Goal: Transaction & Acquisition: Book appointment/travel/reservation

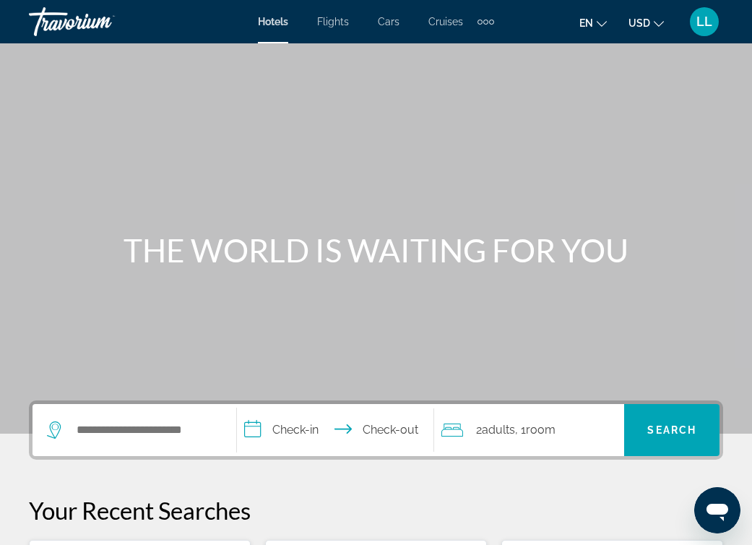
click at [342, 27] on div "Hotels Flights Cars Cruises Activities Hotels Flights Cars Cruises Activities" at bounding box center [376, 21] width 236 height 23
click at [342, 25] on span "Flights" at bounding box center [333, 22] width 32 height 12
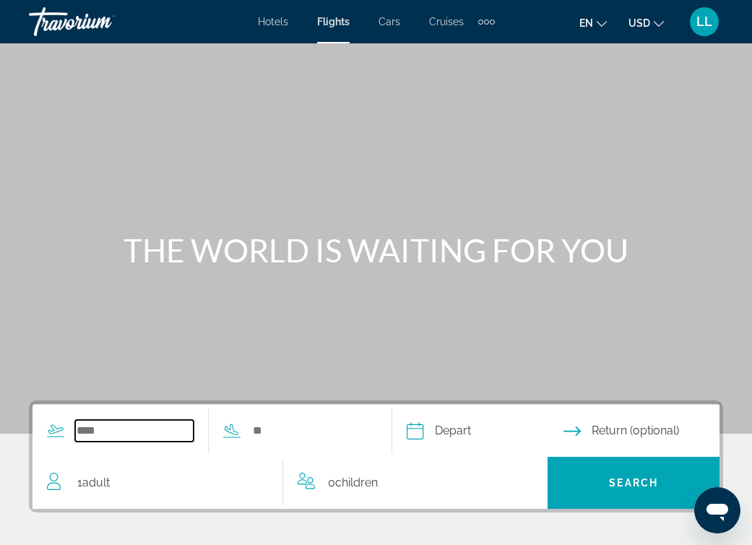
click at [108, 420] on input "Search widget" at bounding box center [134, 431] width 118 height 22
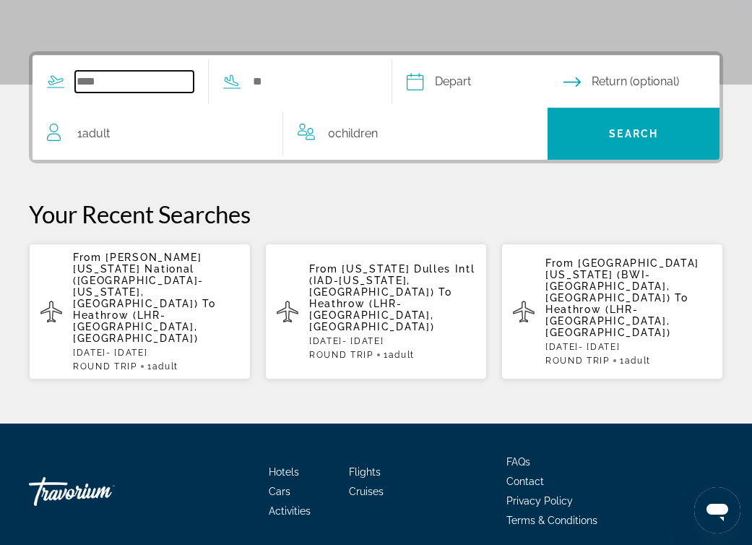
scroll to position [353, 0]
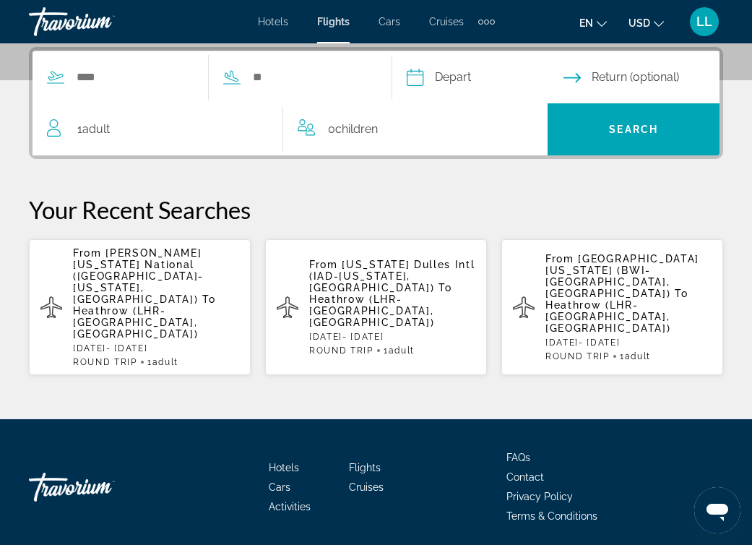
click at [184, 302] on p "From [PERSON_NAME] [US_STATE] National (DCA-[US_STATE], [GEOGRAPHIC_DATA]) To […" at bounding box center [156, 293] width 166 height 92
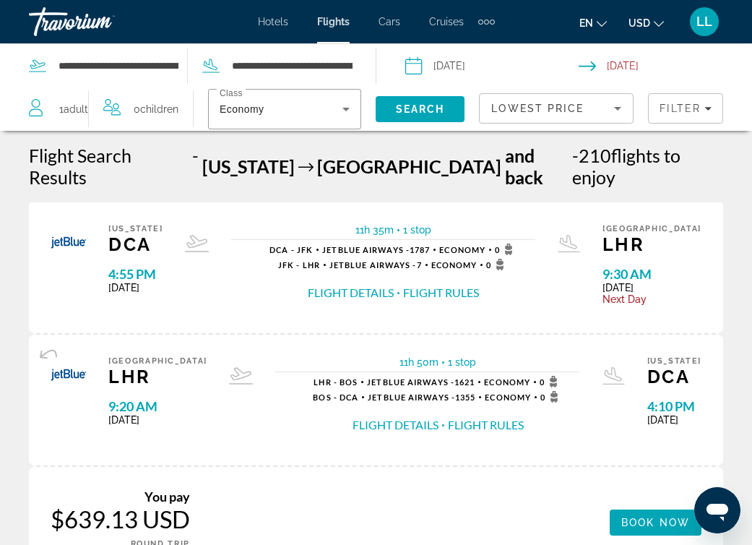
click at [368, 285] on button "Flight Details" at bounding box center [351, 293] width 86 height 16
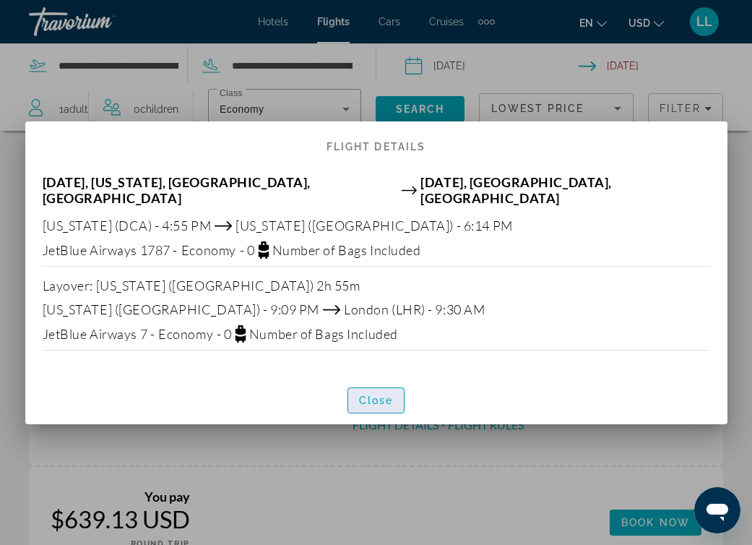
click at [377, 401] on span "Close" at bounding box center [376, 400] width 35 height 12
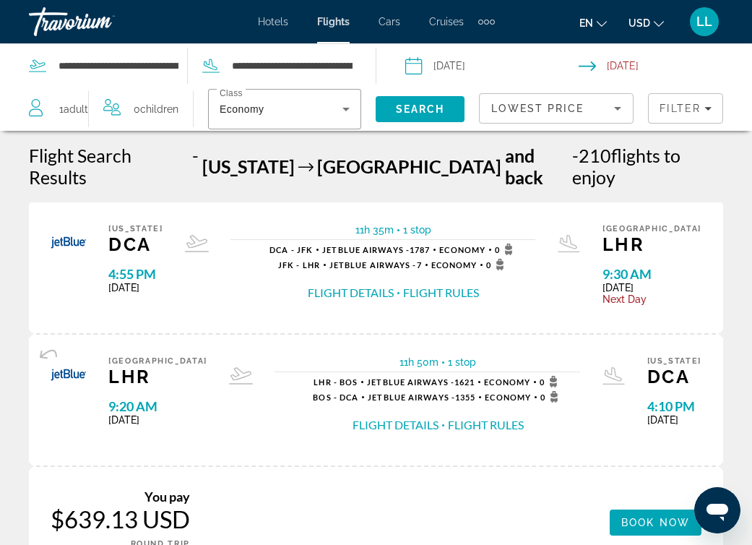
click at [334, 21] on span "Flights" at bounding box center [333, 22] width 33 height 12
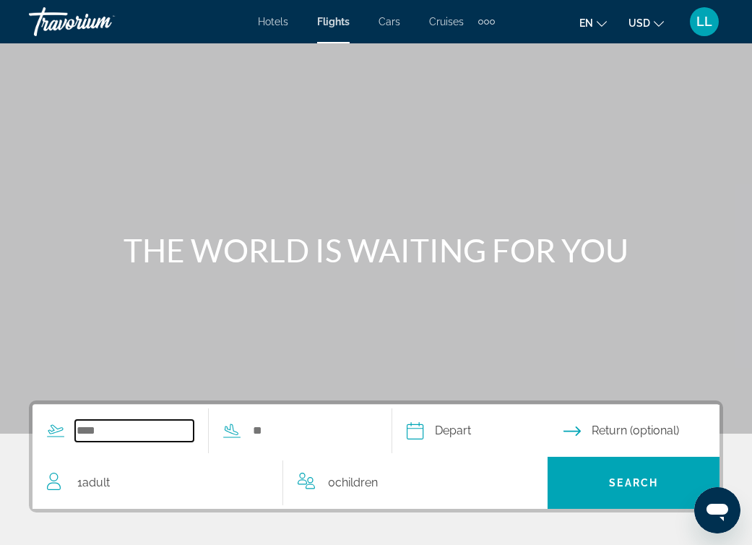
click at [90, 421] on input "Search widget" at bounding box center [134, 431] width 118 height 22
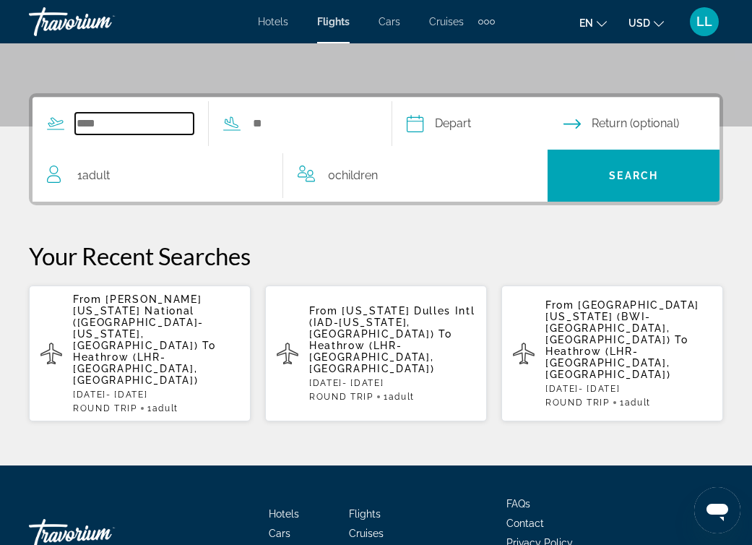
scroll to position [353, 0]
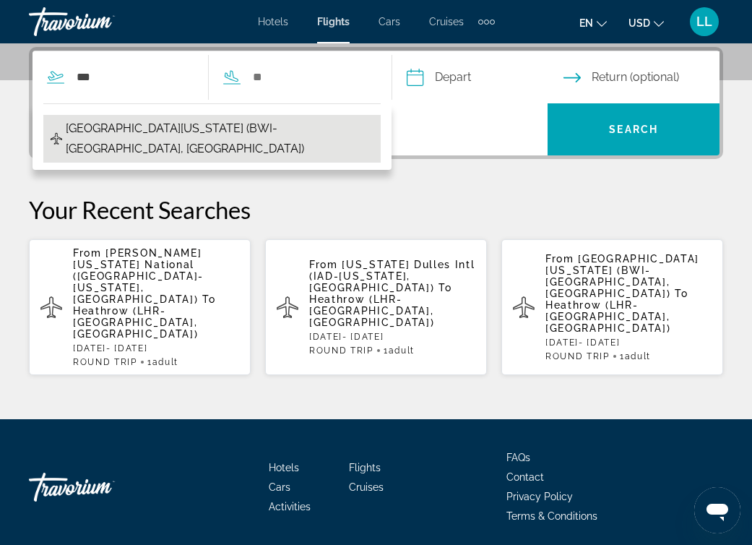
drag, startPoint x: 90, startPoint y: 421, endPoint x: 165, endPoint y: 130, distance: 300.6
click at [165, 130] on span "[GEOGRAPHIC_DATA][US_STATE] (BWI-[GEOGRAPHIC_DATA], [GEOGRAPHIC_DATA])" at bounding box center [220, 138] width 308 height 40
type input "**********"
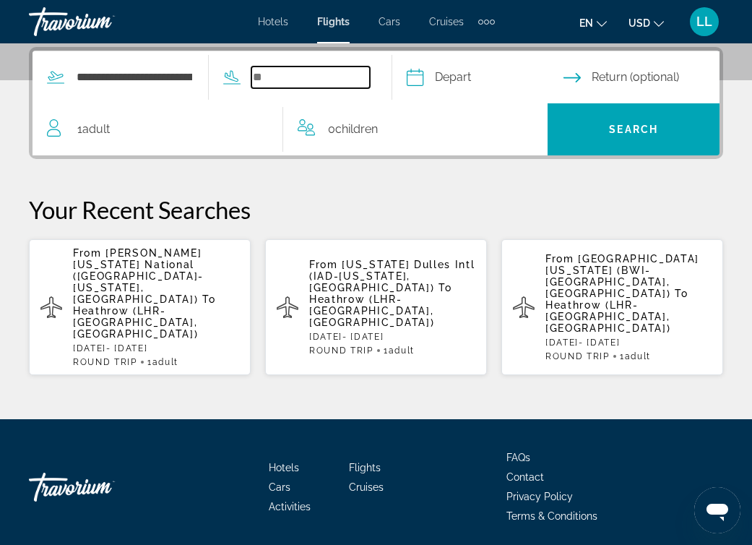
click at [293, 77] on input "Search widget" at bounding box center [310, 77] width 118 height 22
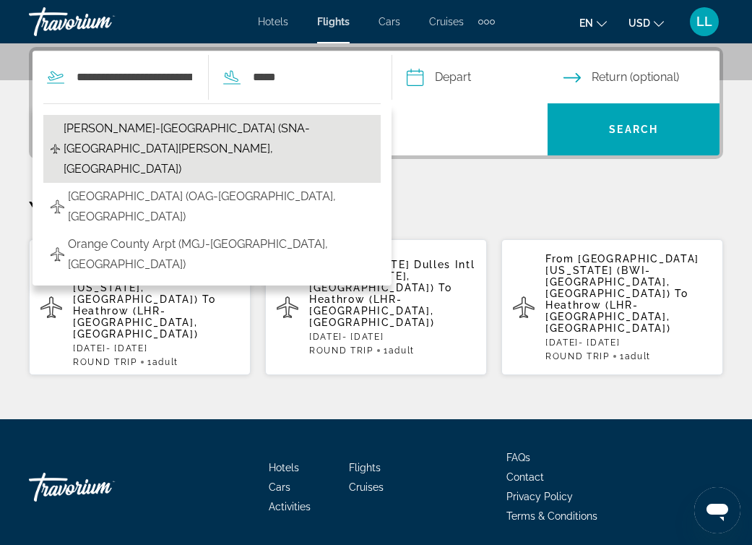
click at [254, 126] on span "[PERSON_NAME]-[GEOGRAPHIC_DATA] (SNA-[GEOGRAPHIC_DATA][PERSON_NAME], [GEOGRAPHI…" at bounding box center [219, 148] width 310 height 61
type input "**********"
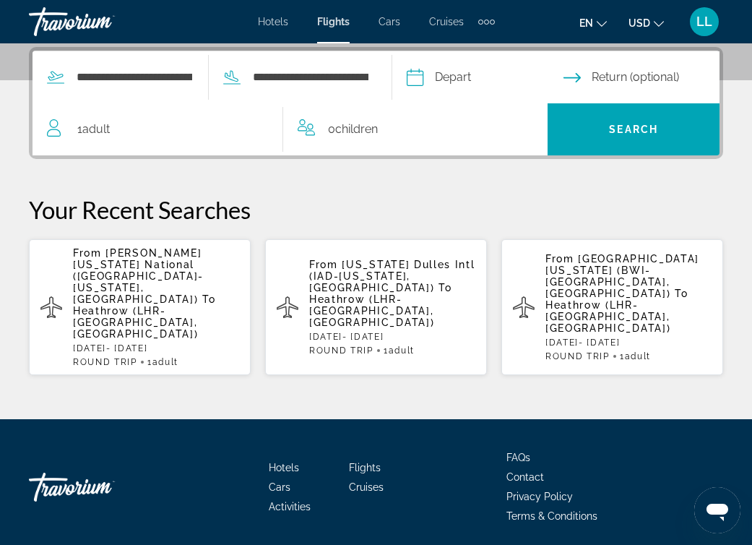
click at [487, 69] on input "Depart date" at bounding box center [484, 79] width 163 height 56
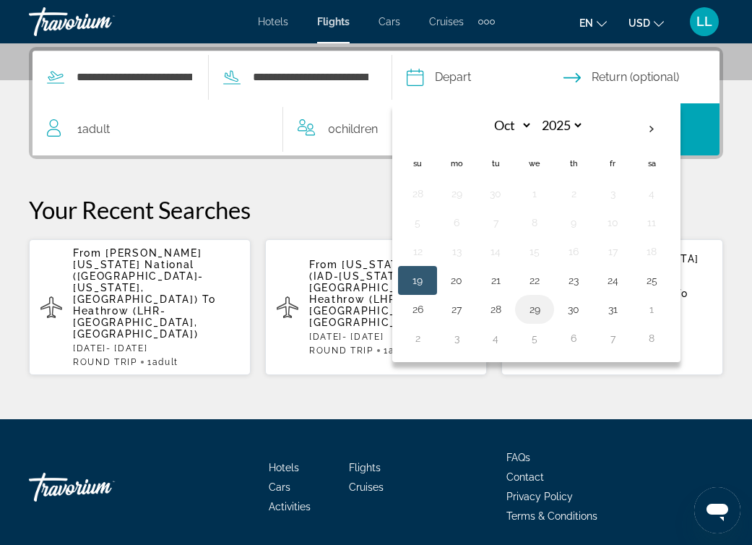
click at [546, 313] on button "29" at bounding box center [534, 309] width 23 height 20
type input "**********"
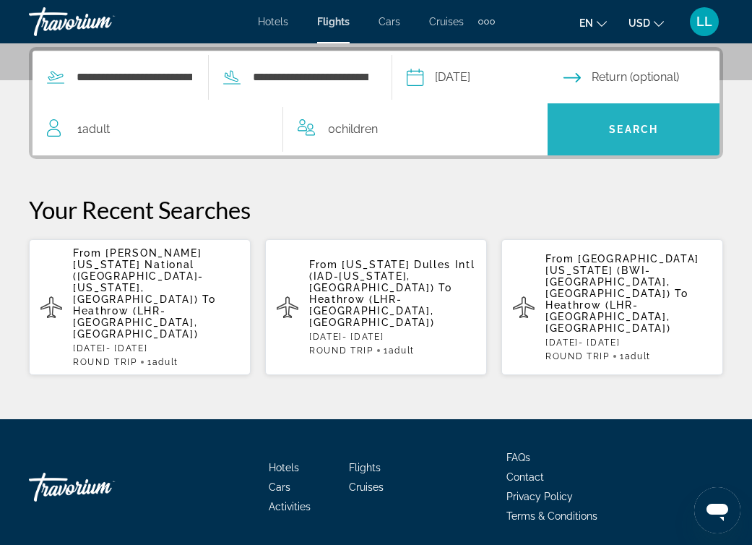
click at [607, 130] on span "Search" at bounding box center [634, 129] width 172 height 35
